Goal: Navigation & Orientation: Understand site structure

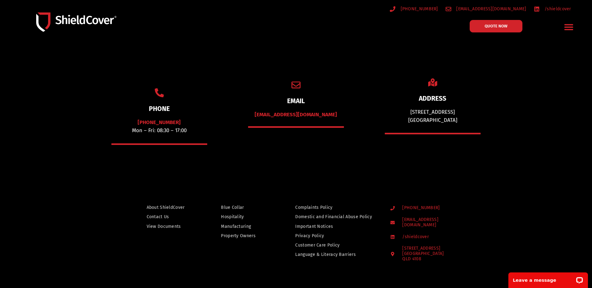
scroll to position [94, 0]
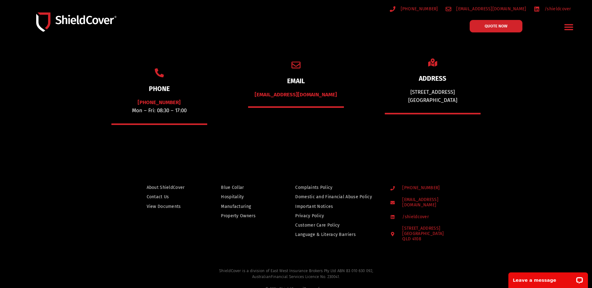
click at [574, 28] on div "Menu Toggle" at bounding box center [568, 27] width 15 height 15
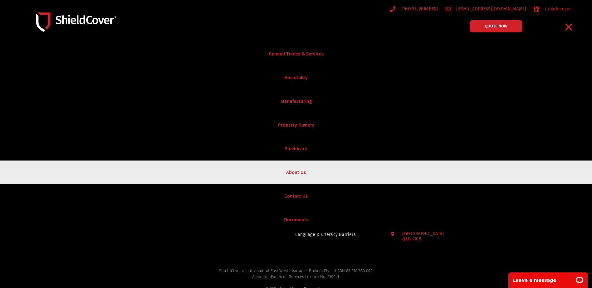
click at [302, 172] on link "About Us" at bounding box center [296, 173] width 592 height 24
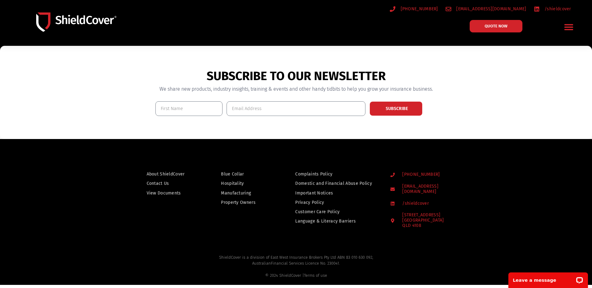
scroll to position [156, 0]
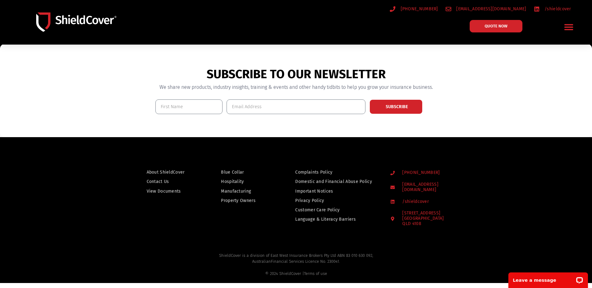
click at [176, 169] on span "About ShieldCover" at bounding box center [166, 172] width 38 height 8
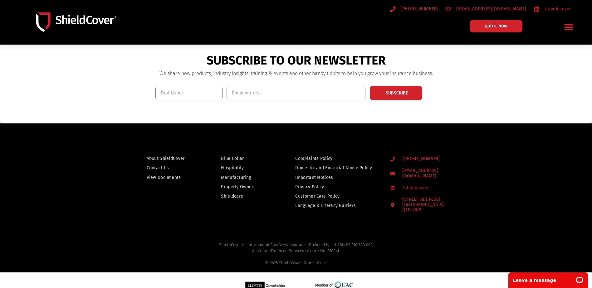
scroll to position [468, 0]
